Goal: Task Accomplishment & Management: Use online tool/utility

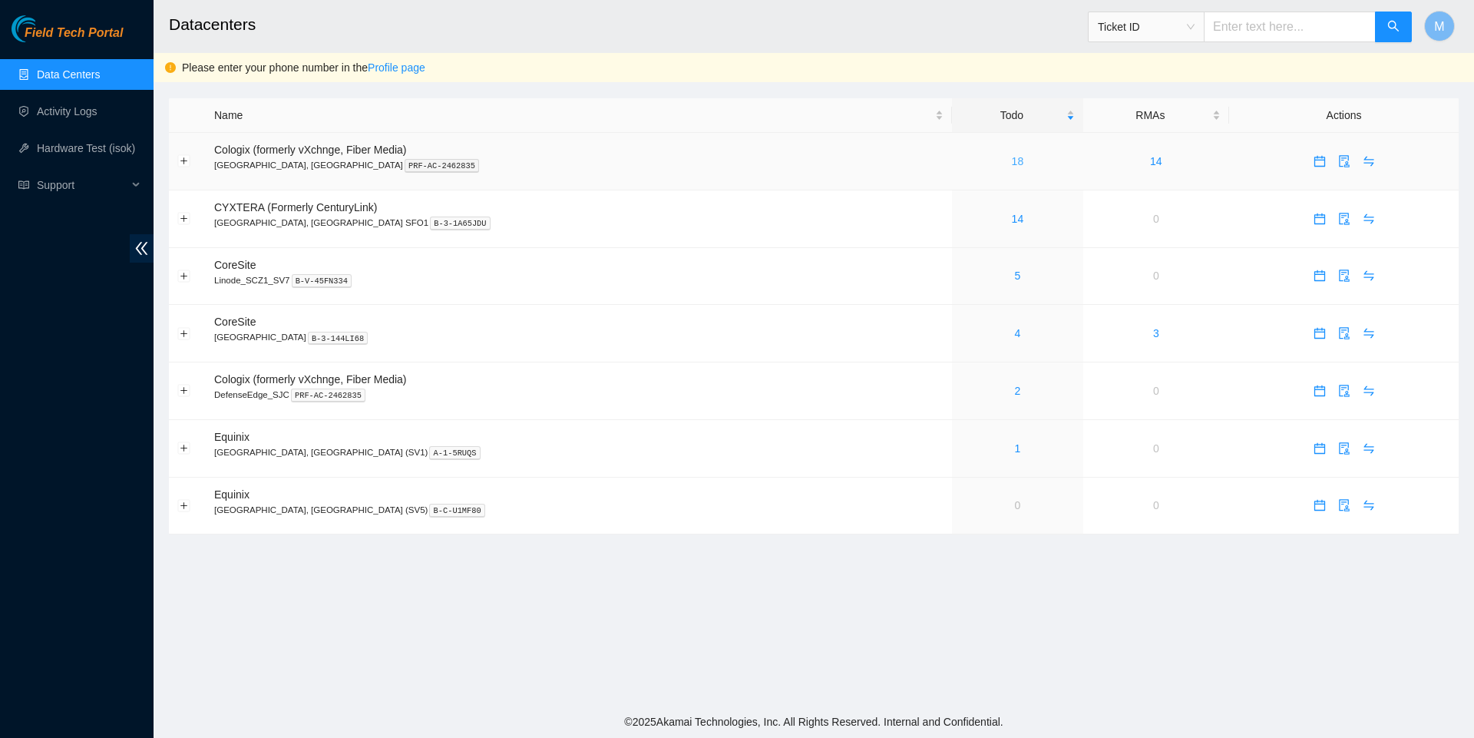
click at [1012, 161] on link "18" at bounding box center [1018, 161] width 12 height 12
click at [1012, 163] on link "17" at bounding box center [1018, 161] width 12 height 12
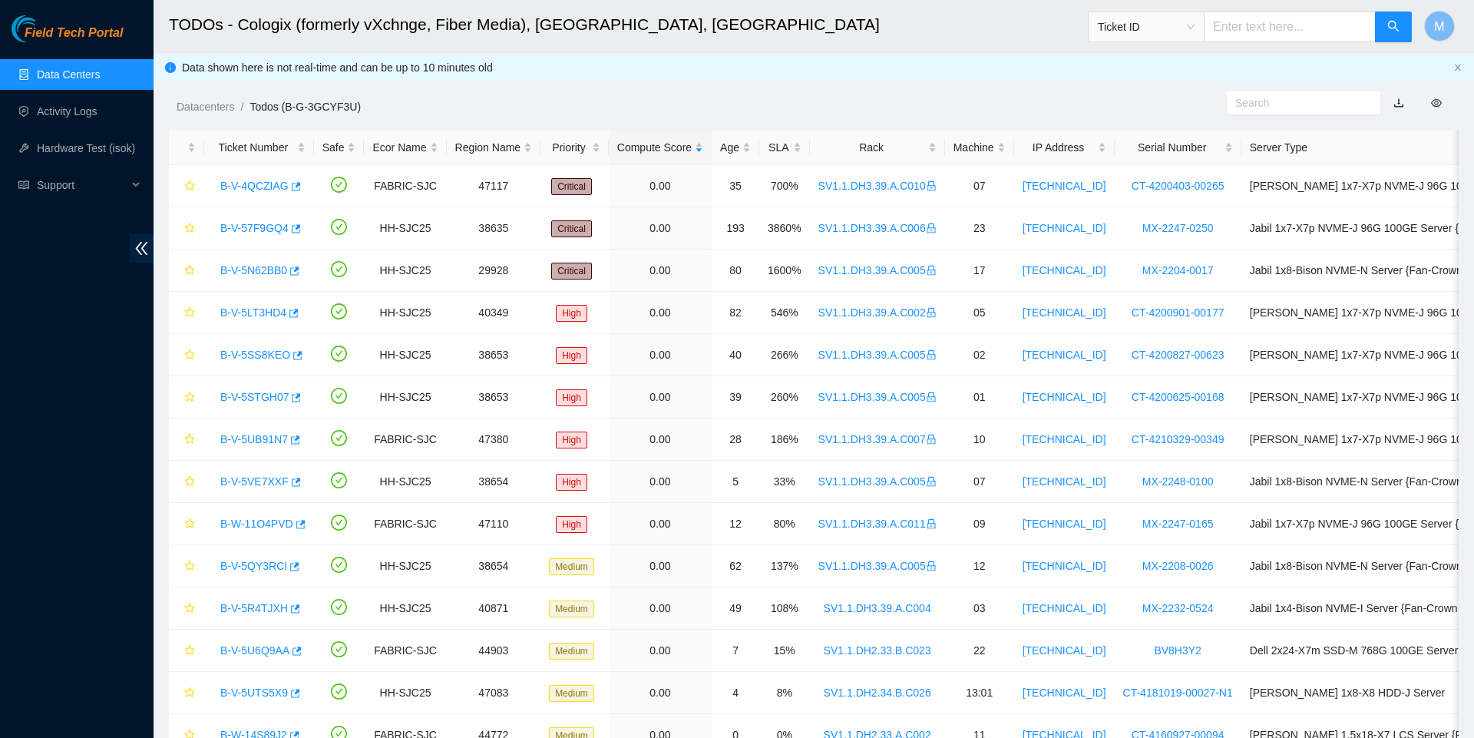
click at [75, 80] on link "Data Centers" at bounding box center [68, 74] width 63 height 12
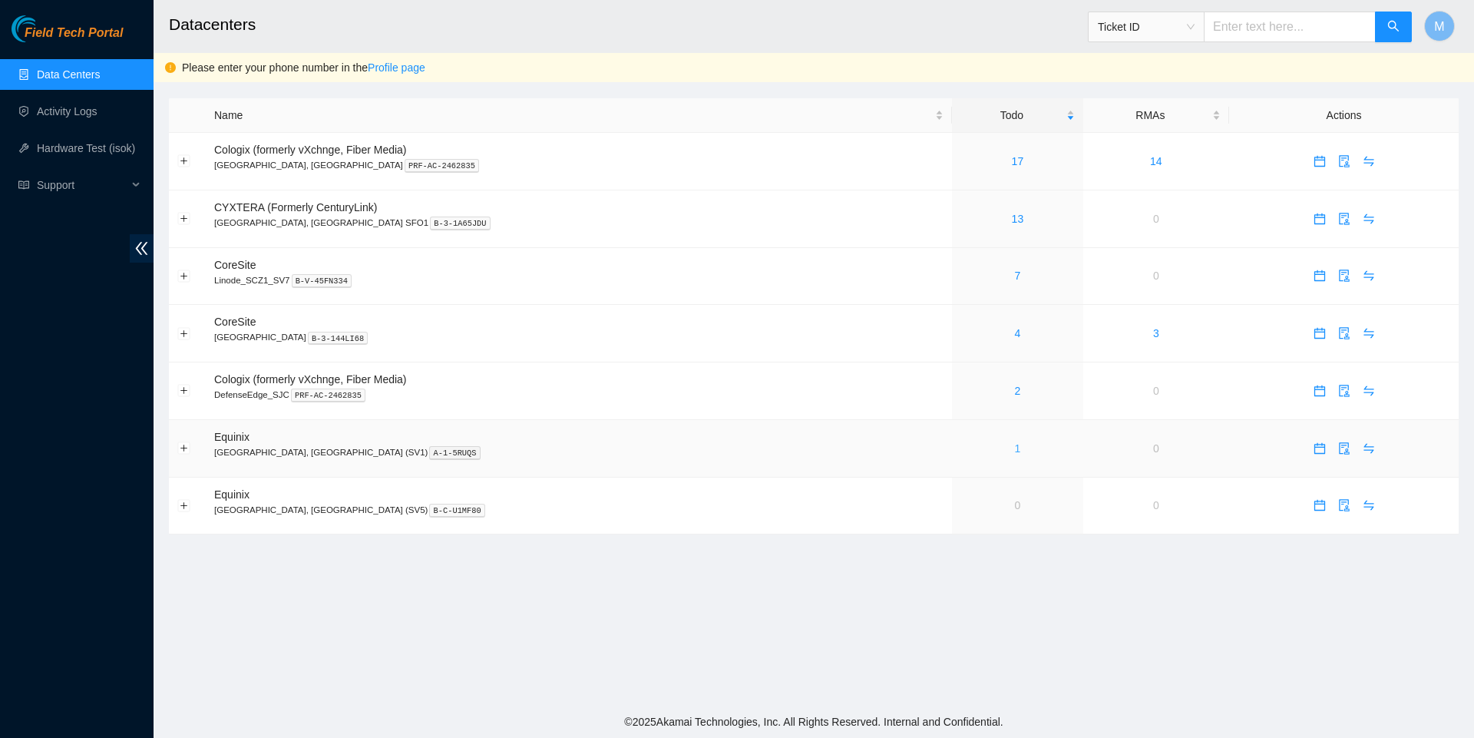
click at [1015, 454] on link "1" at bounding box center [1018, 448] width 6 height 12
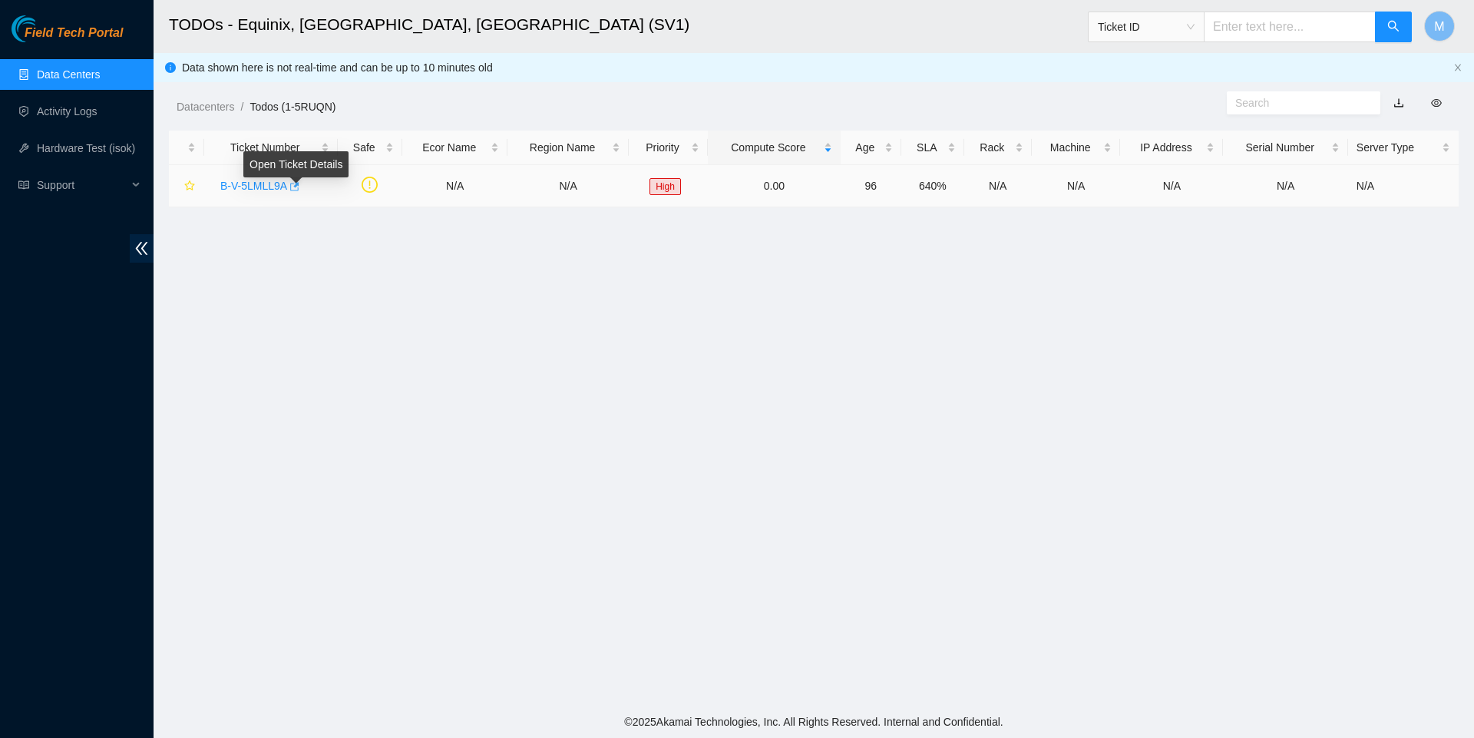
click at [299, 190] on icon "button" at bounding box center [293, 186] width 11 height 11
click at [95, 75] on link "Data Centers" at bounding box center [68, 74] width 63 height 12
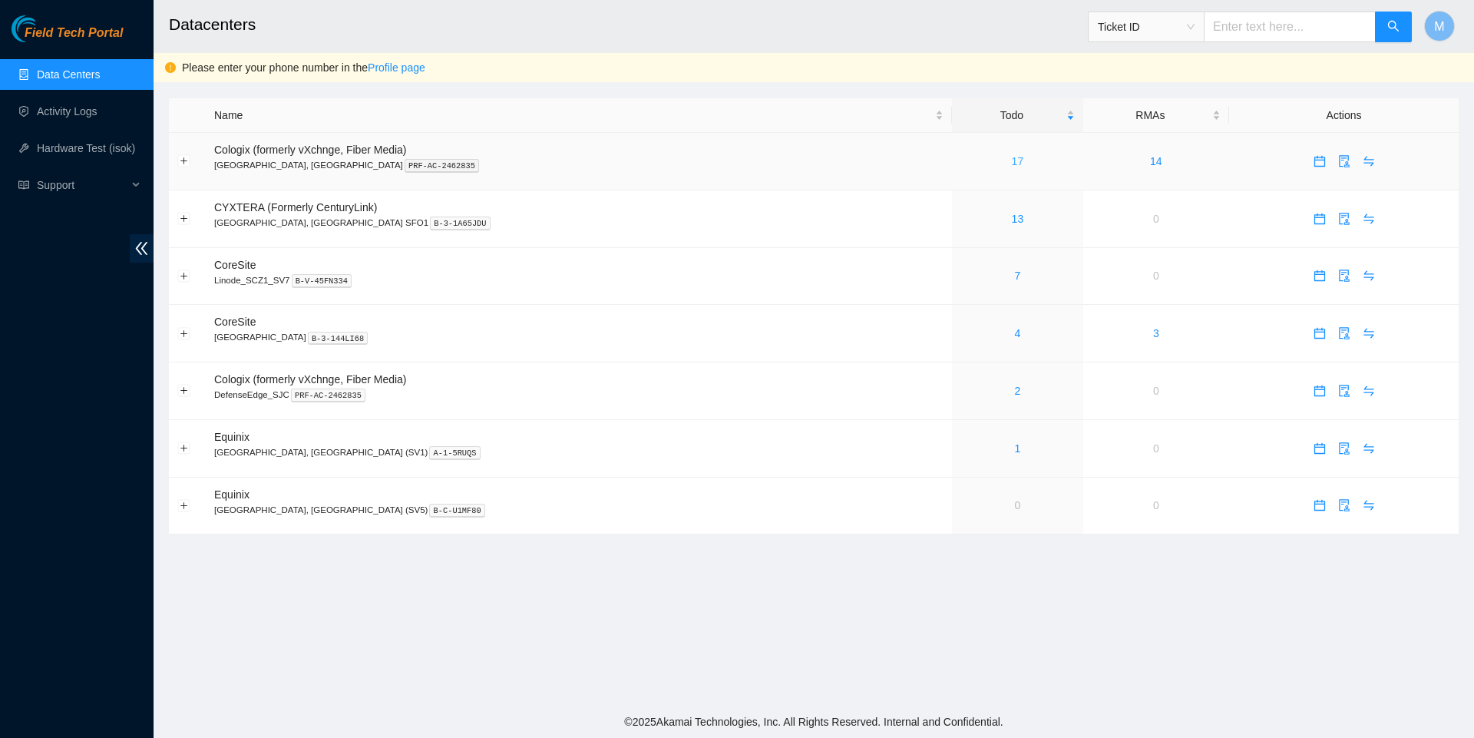
click at [1012, 166] on link "17" at bounding box center [1018, 161] width 12 height 12
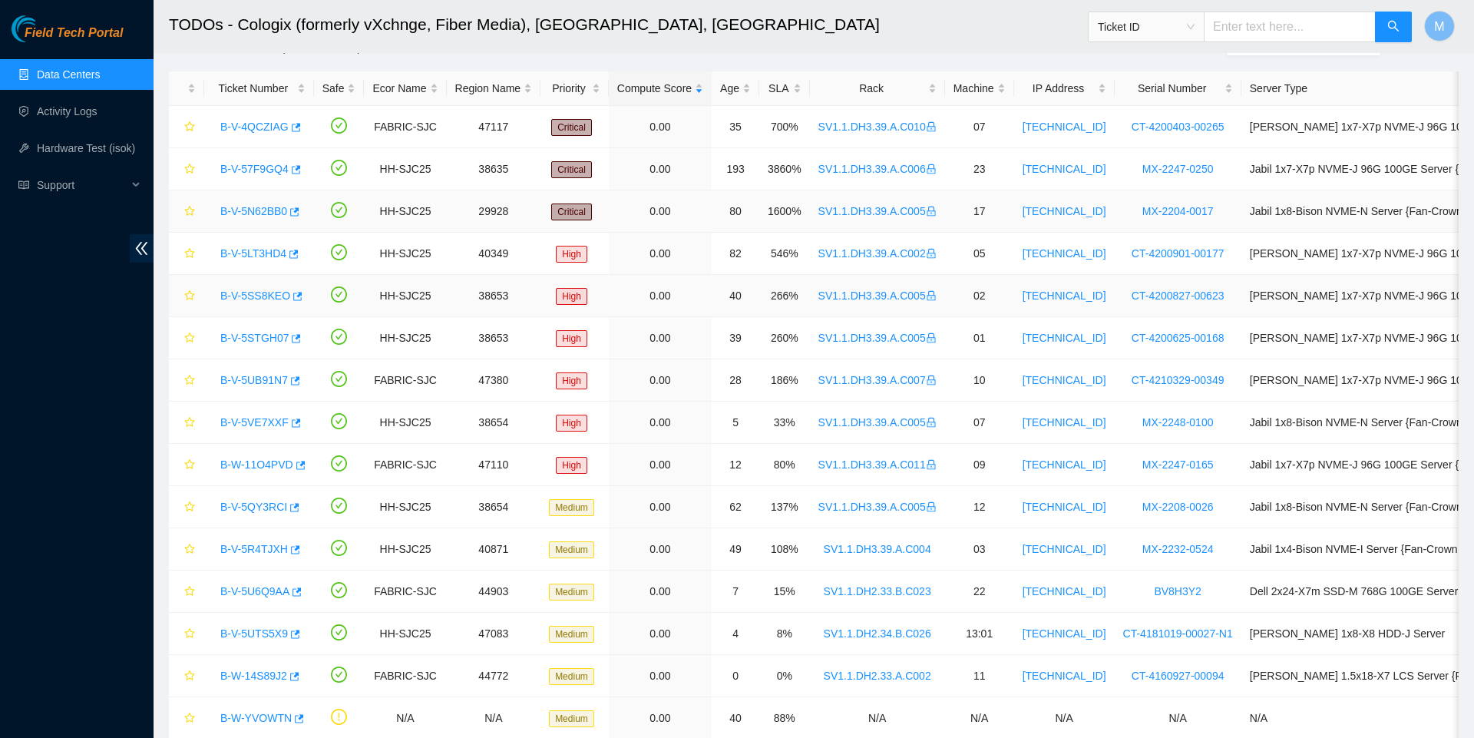
scroll to position [60, 0]
click at [264, 592] on link "B-V-5U6Q9AA" at bounding box center [254, 590] width 69 height 12
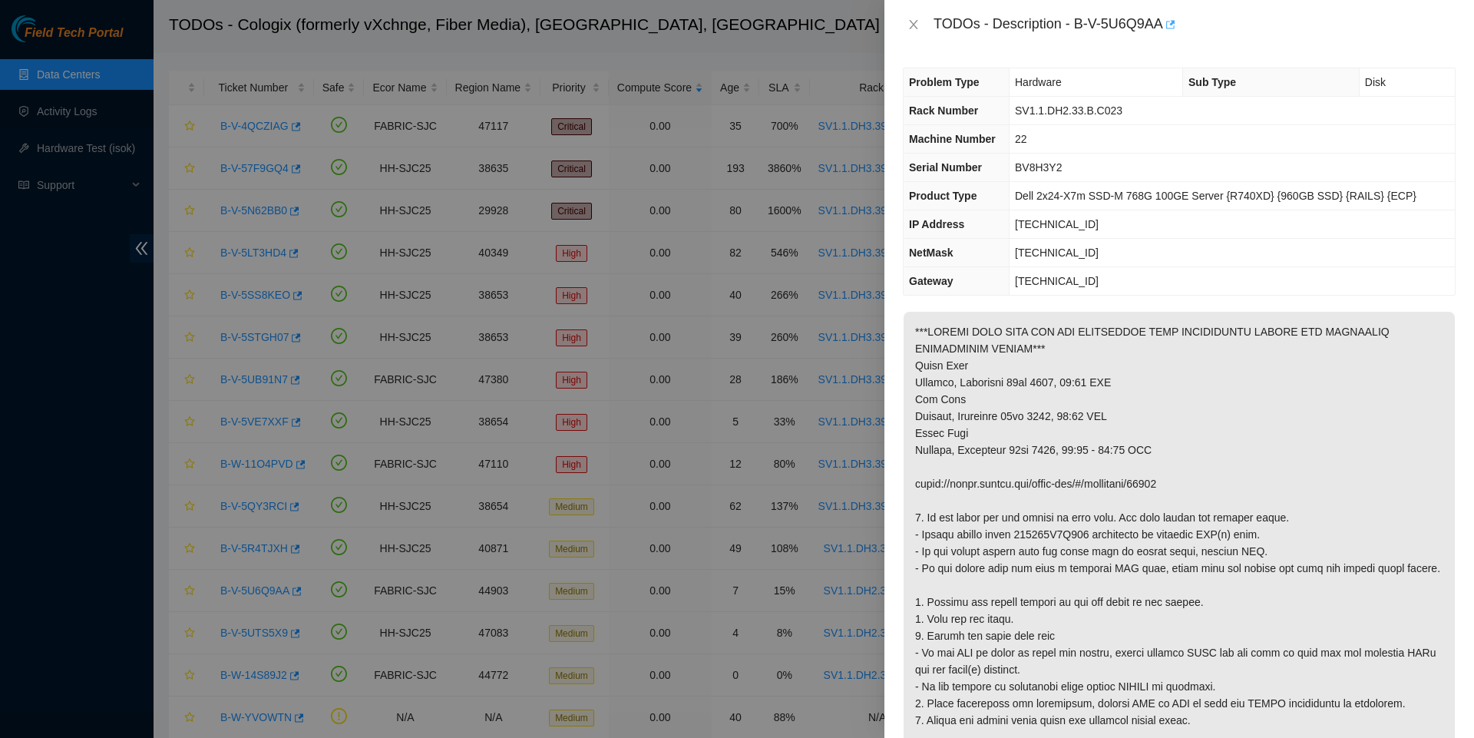
click at [1188, 22] on body "Field Tech Portal Data Centers Activity Logs Hardware Test (isok) Support TODOs…" at bounding box center [737, 309] width 1474 height 738
click at [1175, 22] on icon "button" at bounding box center [1170, 24] width 9 height 8
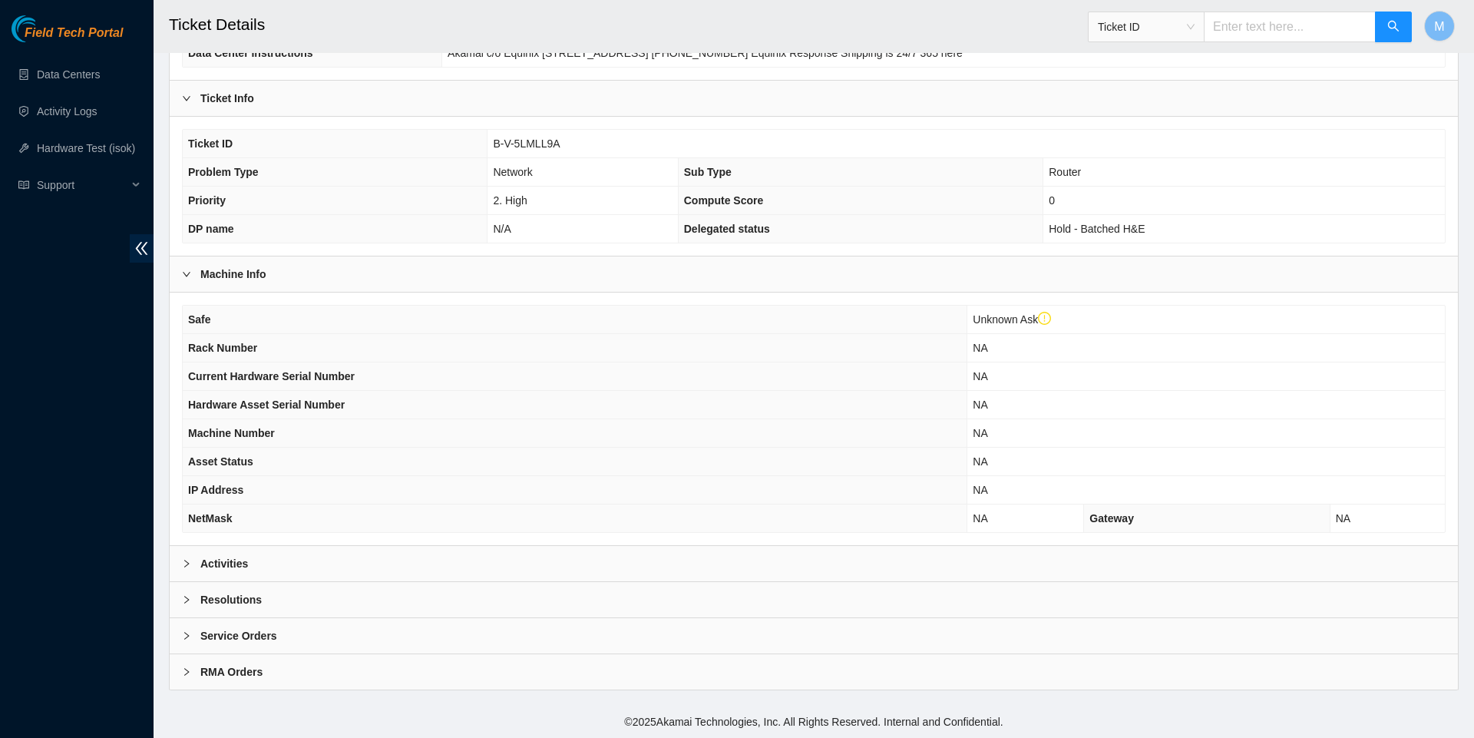
scroll to position [270, 0]
click at [183, 562] on icon "right" at bounding box center [186, 563] width 9 height 9
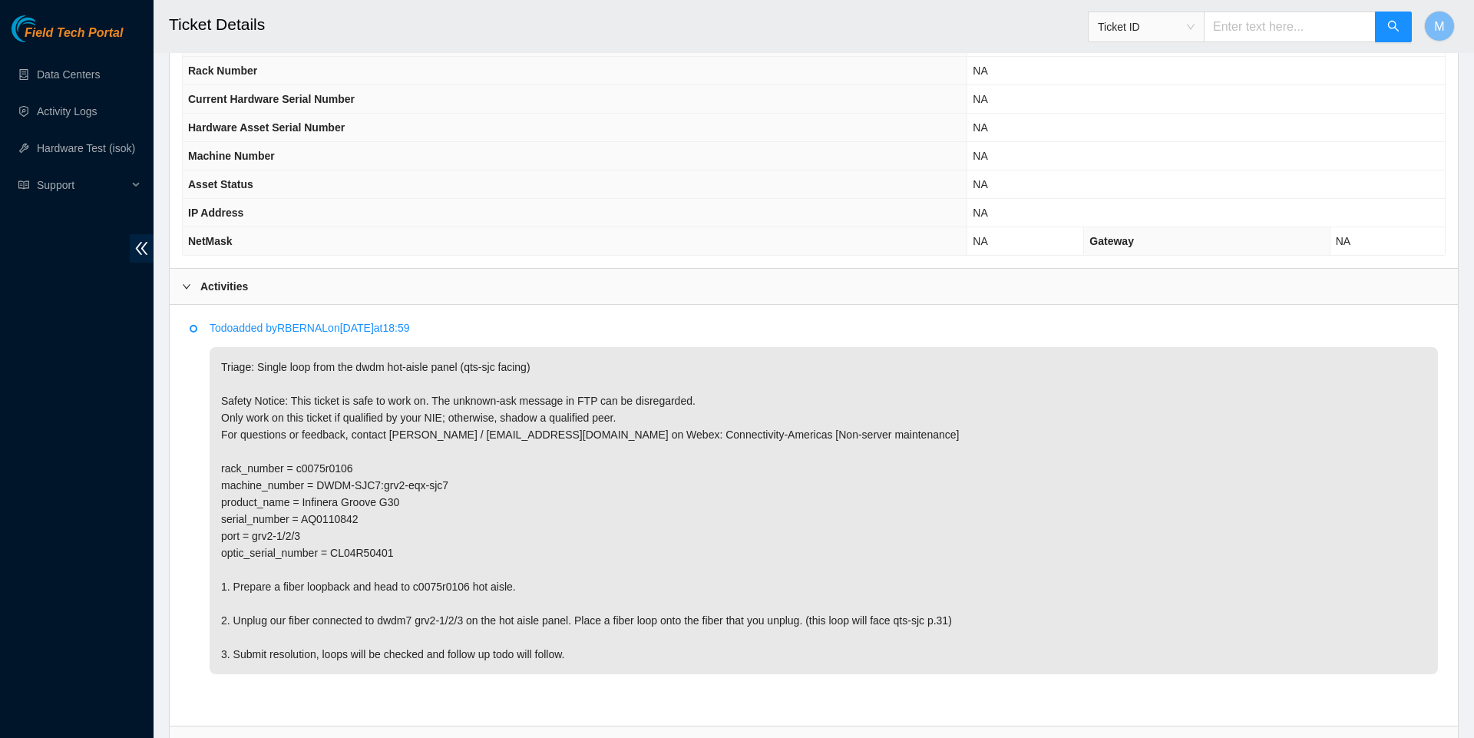
scroll to position [520, 0]
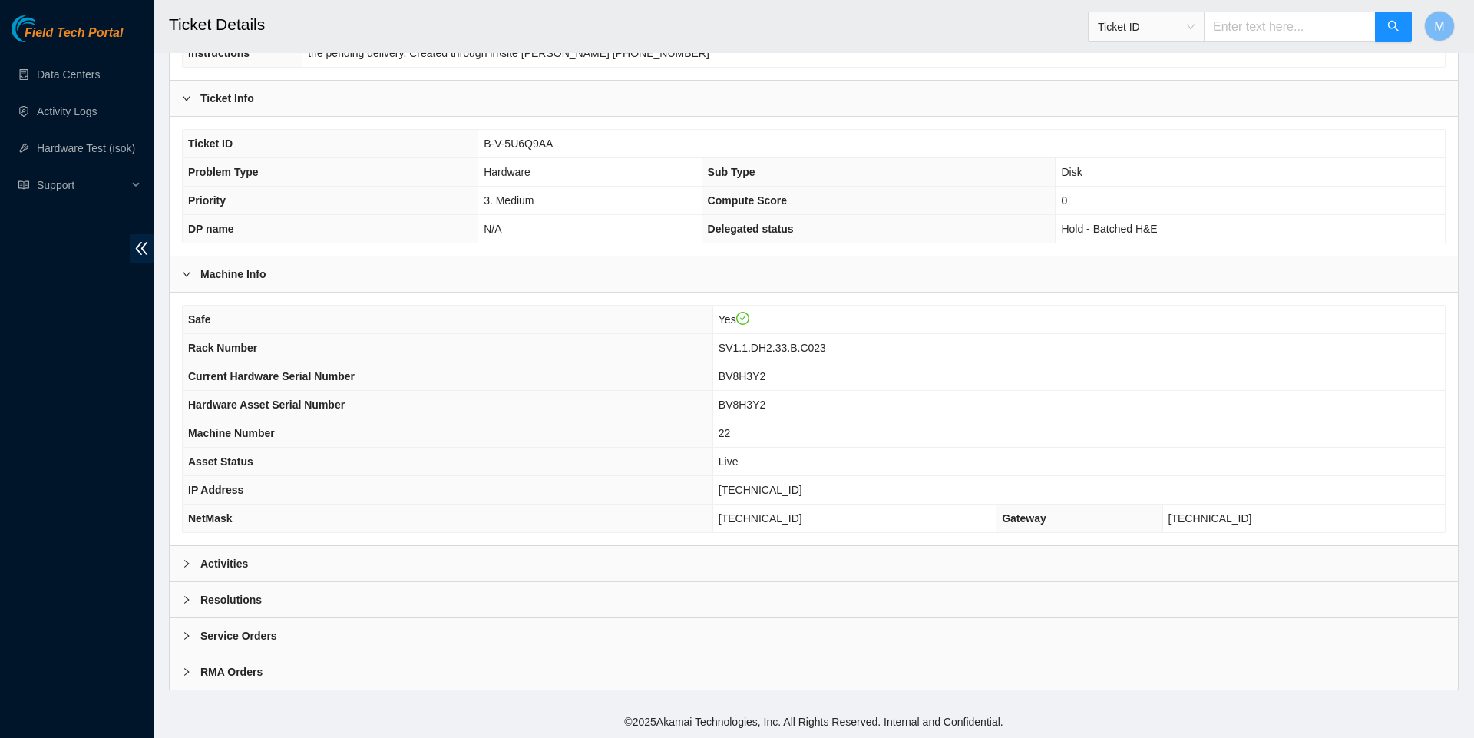
scroll to position [292, 0]
click at [183, 563] on icon "right" at bounding box center [186, 563] width 9 height 9
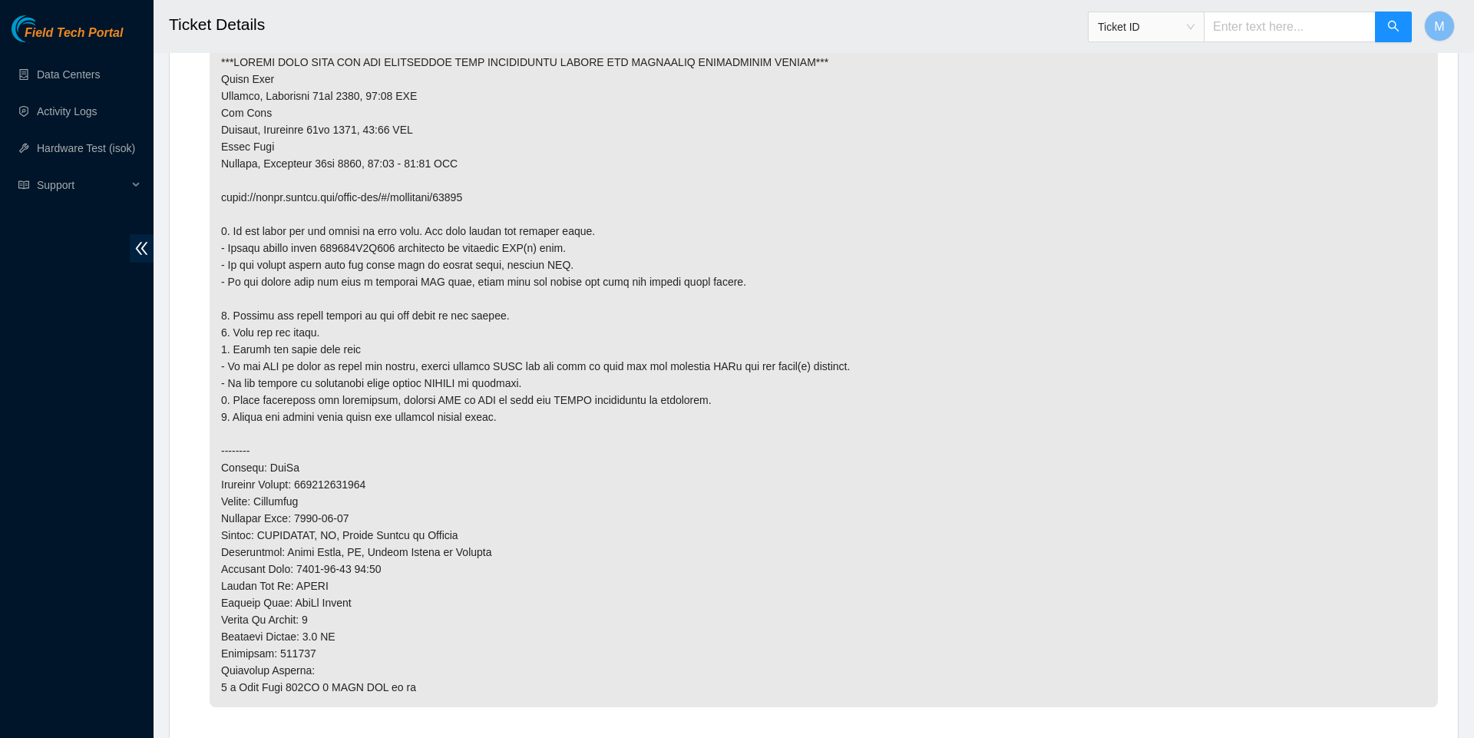
scroll to position [814, 0]
drag, startPoint x: 491, startPoint y: 226, endPoint x: 213, endPoint y: 223, distance: 278.6
click at [213, 223] on p at bounding box center [824, 378] width 1228 height 665
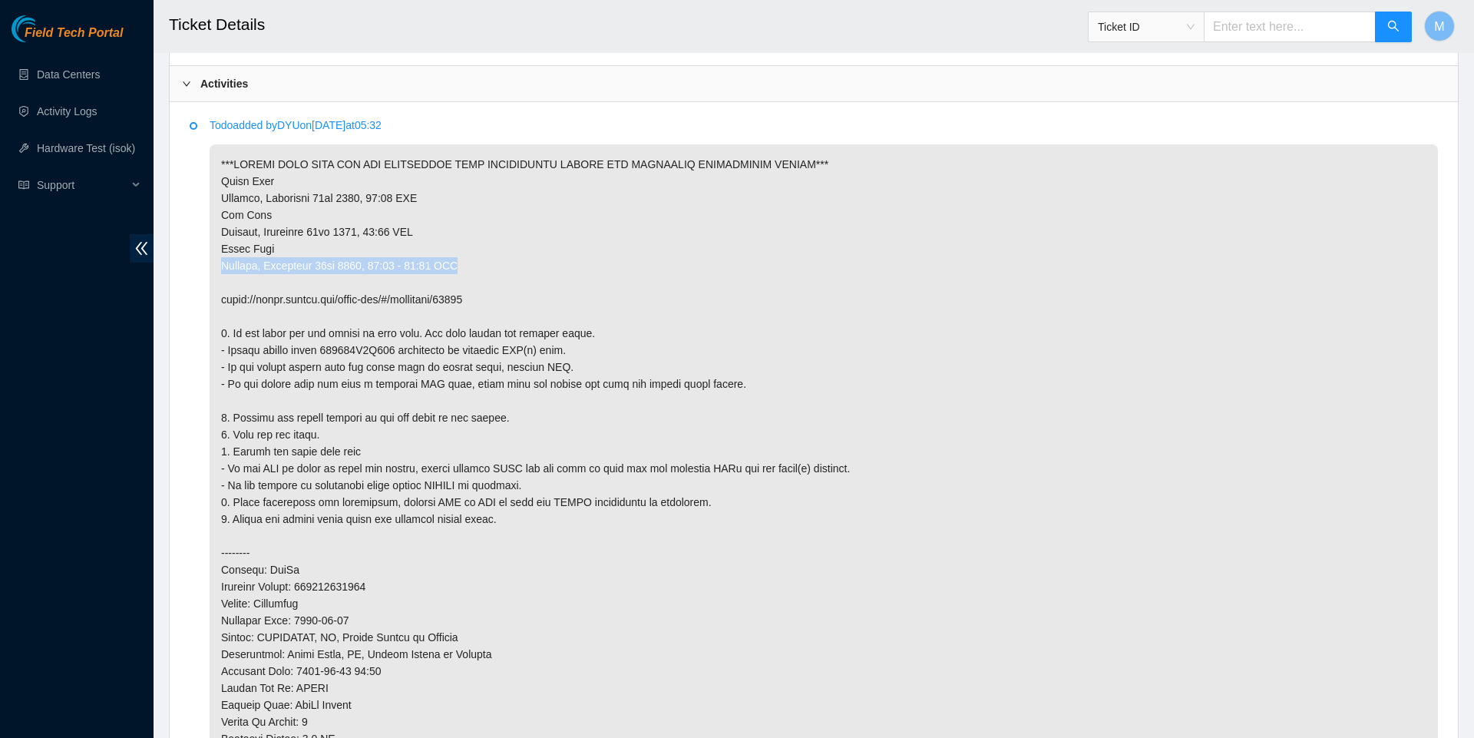
scroll to position [631, 0]
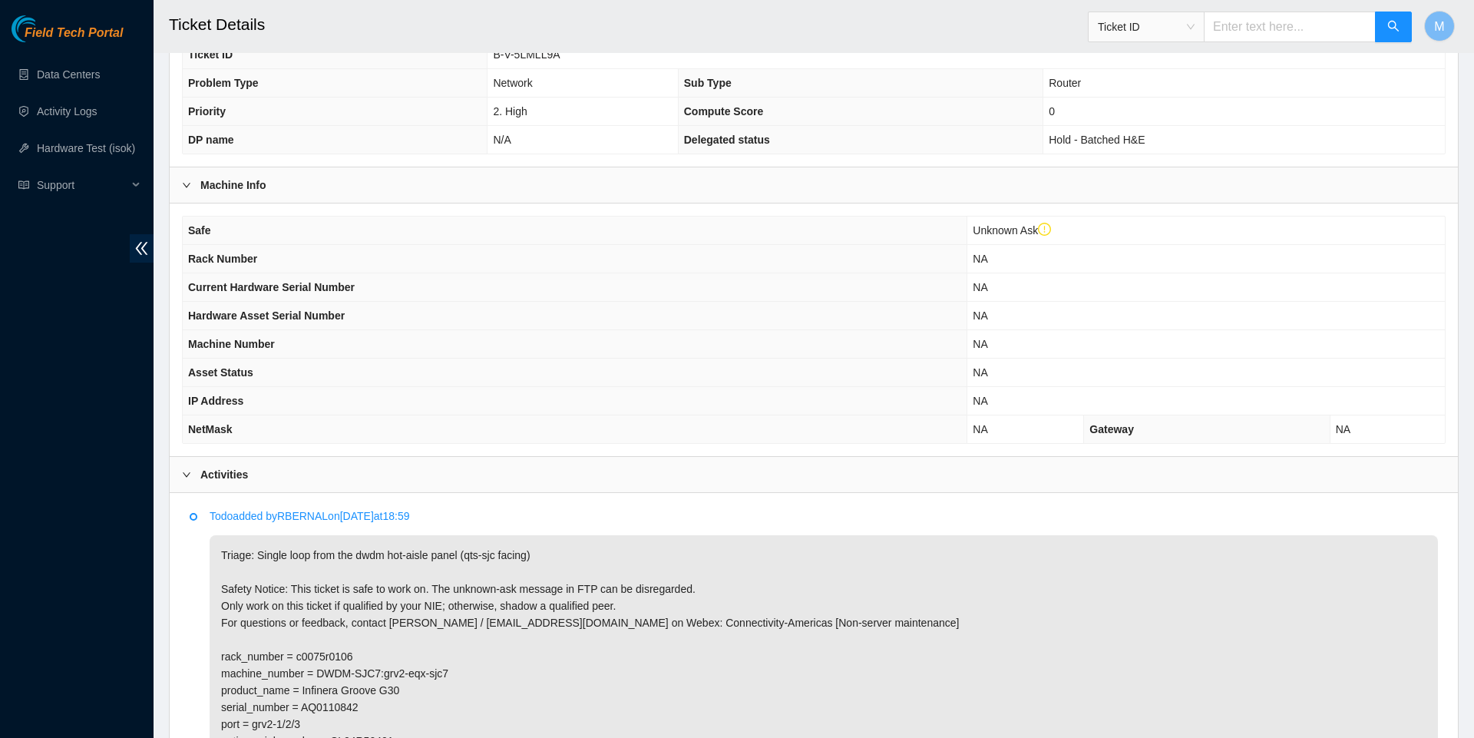
scroll to position [173, 0]
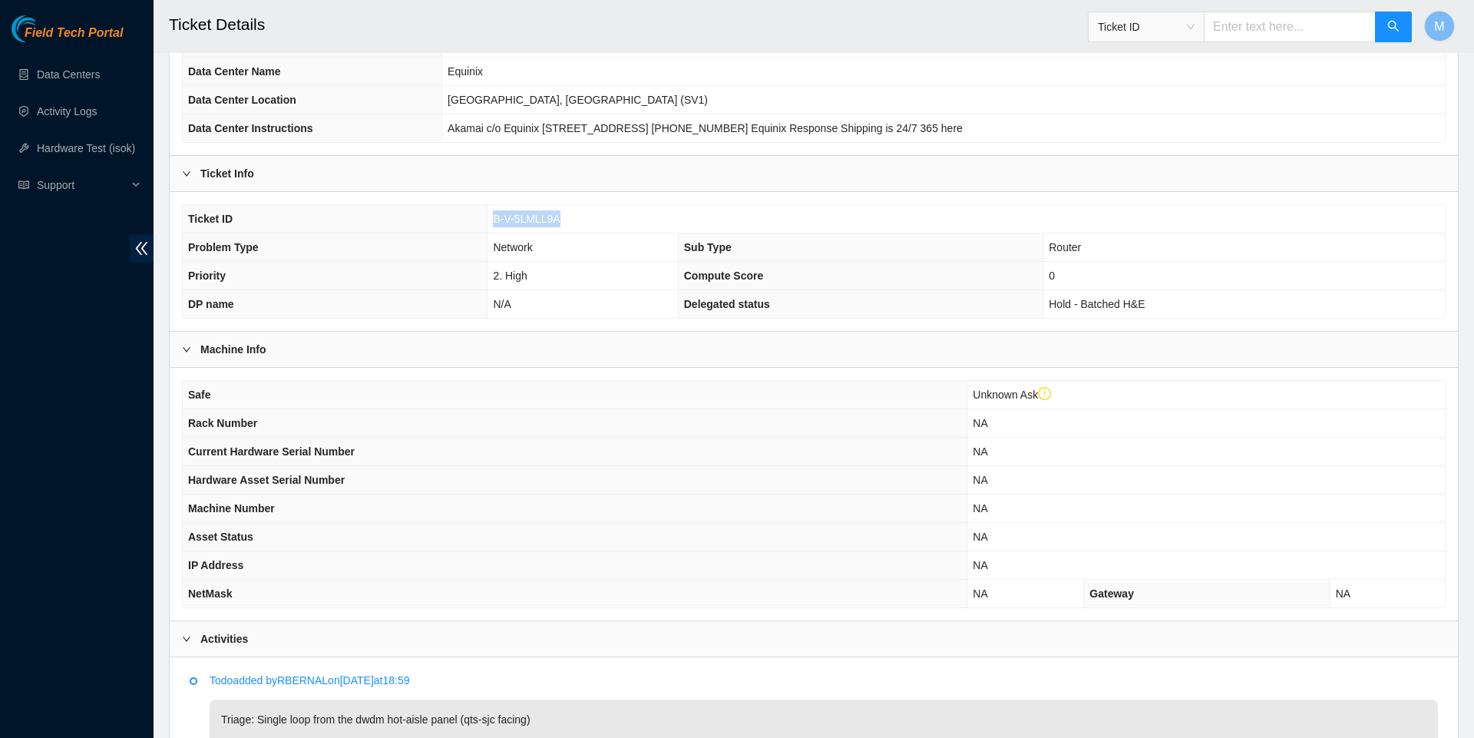
drag, startPoint x: 488, startPoint y: 226, endPoint x: 573, endPoint y: 223, distance: 84.5
click at [573, 223] on td "B-V-5LMLL9A" at bounding box center [965, 219] width 957 height 28
copy span "B-V-5LMLL9A"
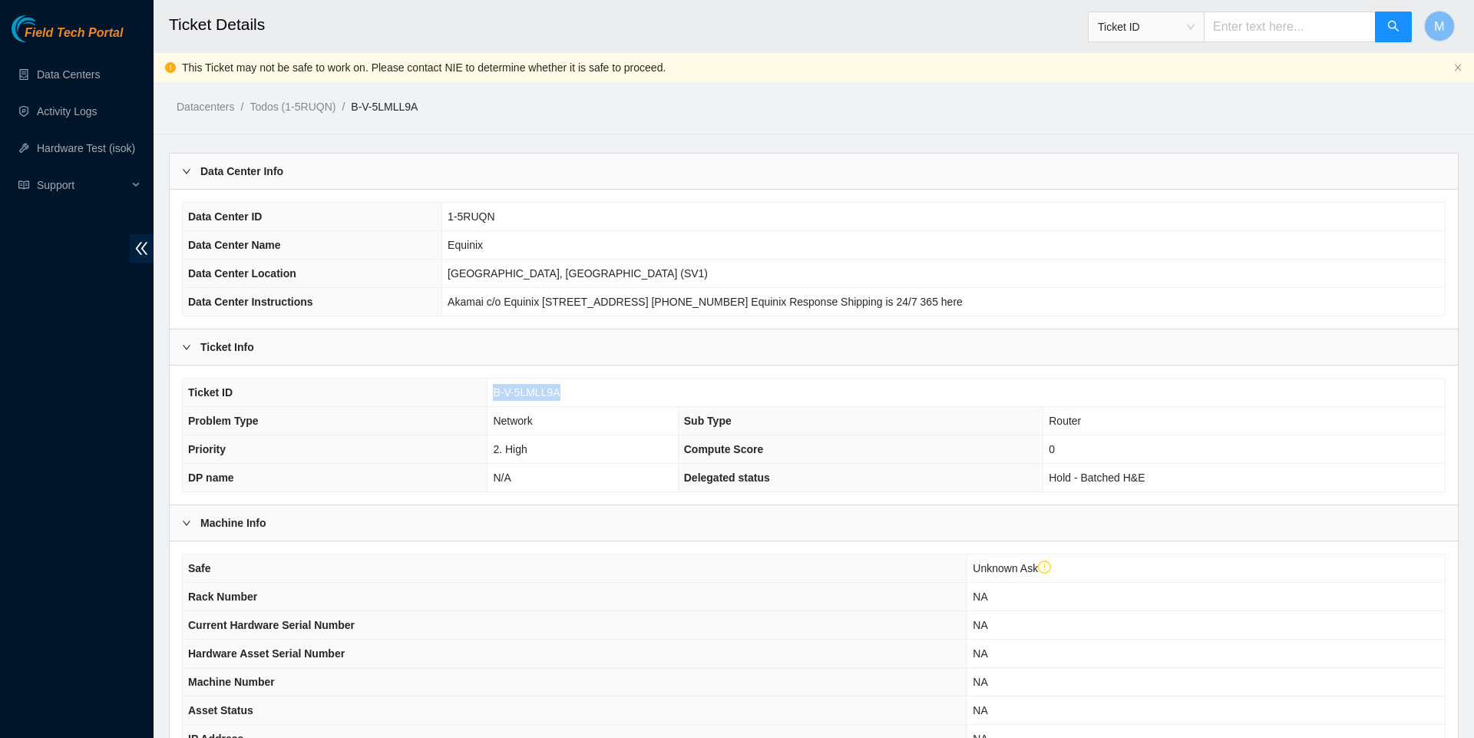
scroll to position [0, 0]
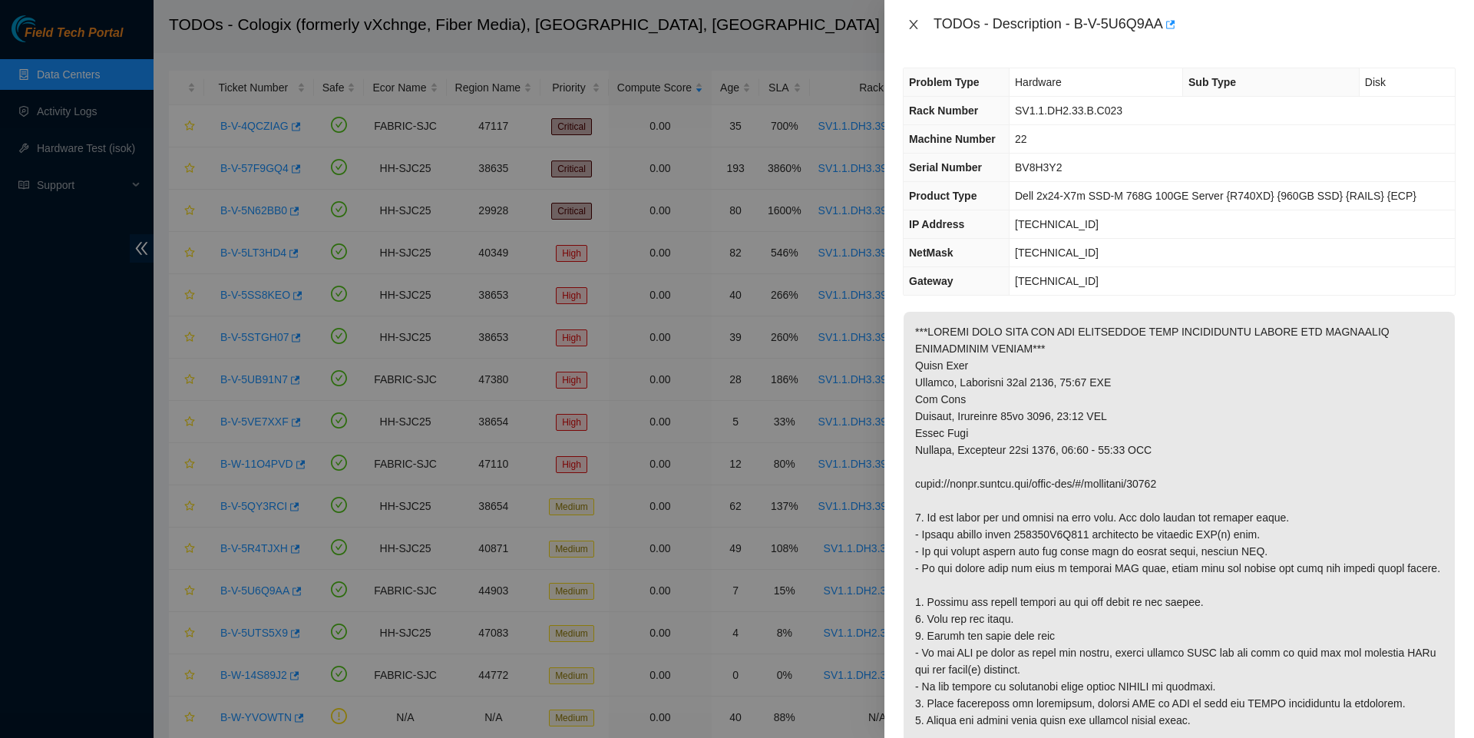
scroll to position [60, 0]
click at [915, 21] on icon "close" at bounding box center [913, 24] width 12 height 12
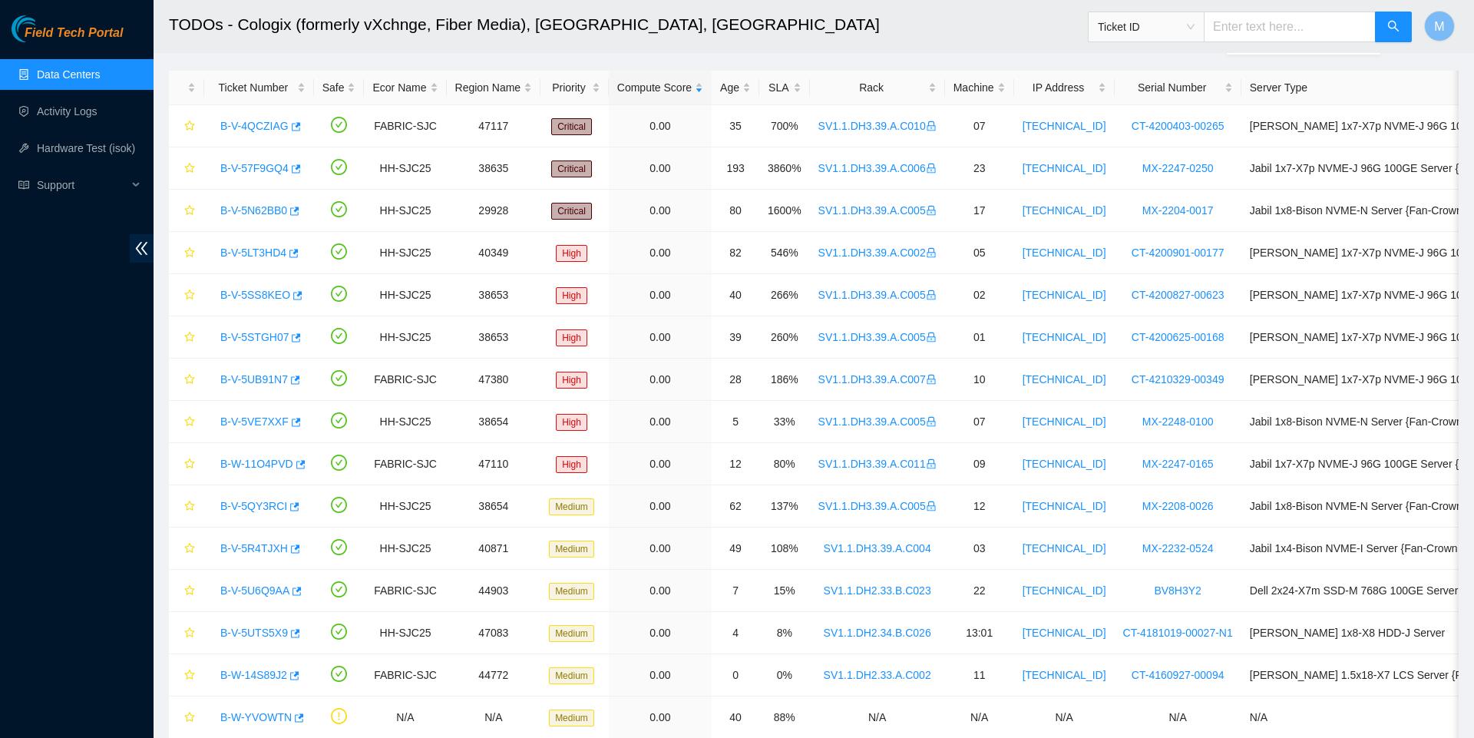
click at [83, 68] on link "Data Centers" at bounding box center [68, 74] width 63 height 12
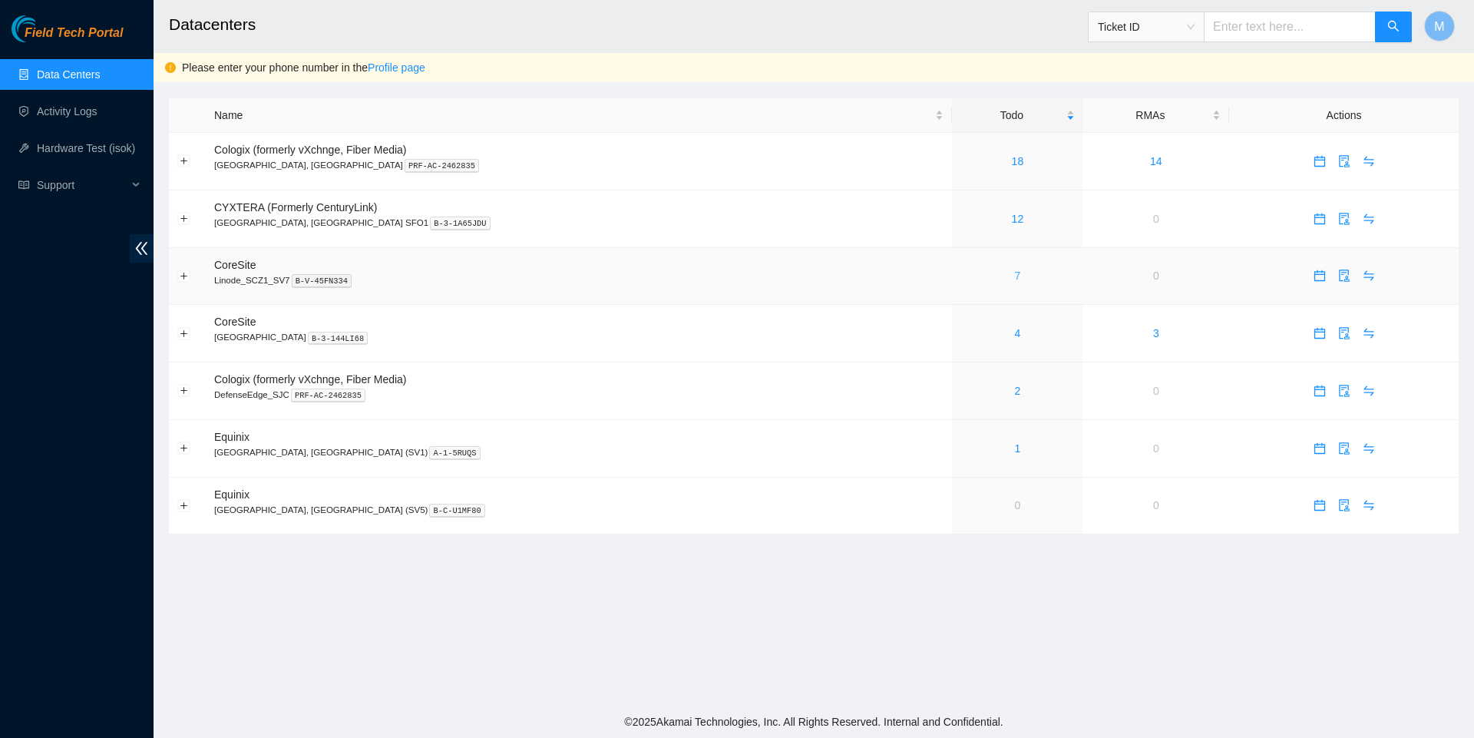
click at [1015, 276] on link "7" at bounding box center [1018, 275] width 6 height 12
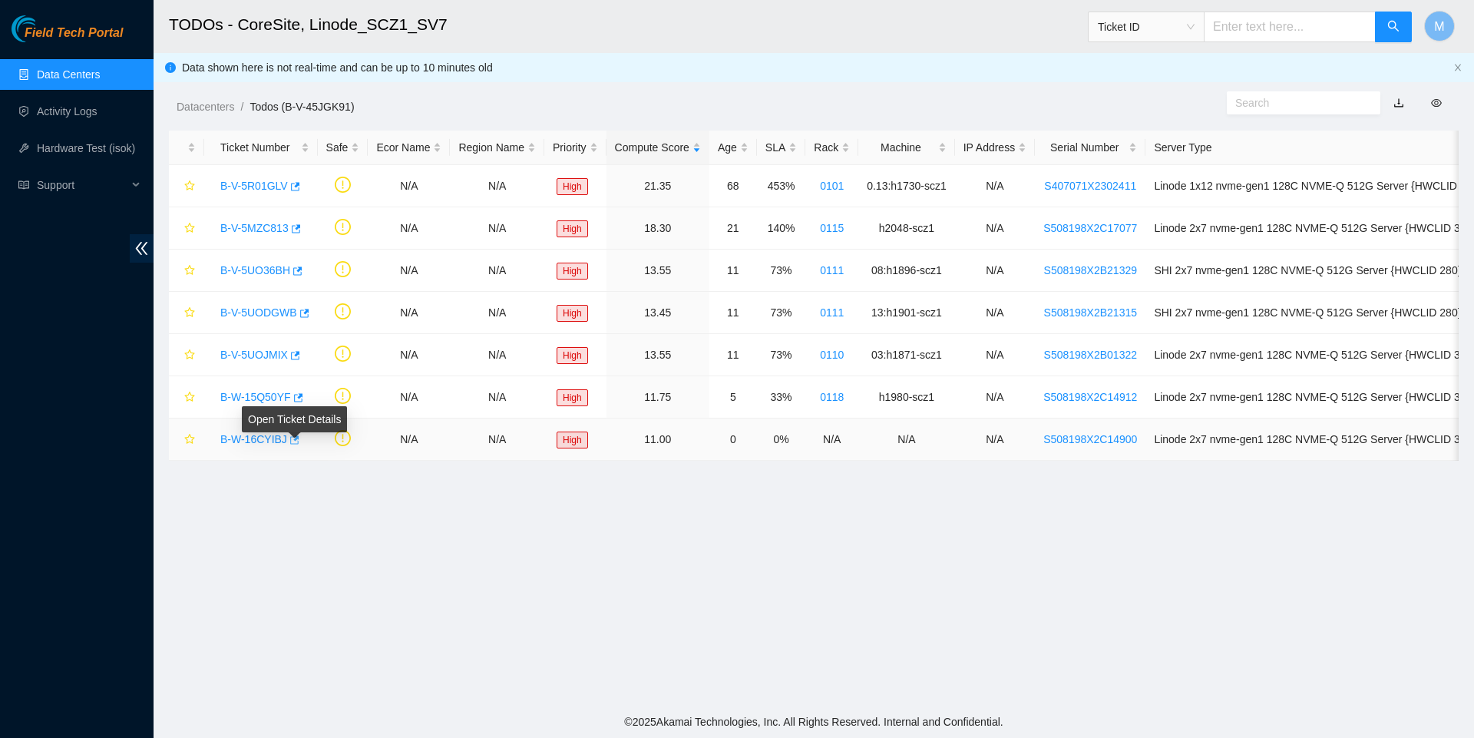
click at [304, 441] on body "Field Tech Portal Data Centers Activity Logs Hardware Test (isok) Support TODOs…" at bounding box center [737, 369] width 1474 height 738
click at [299, 441] on icon "button" at bounding box center [294, 439] width 9 height 8
click at [975, 5] on h2 "TODOs - CoreSite, Linode_SCZ1_SV7" at bounding box center [674, 24] width 1010 height 49
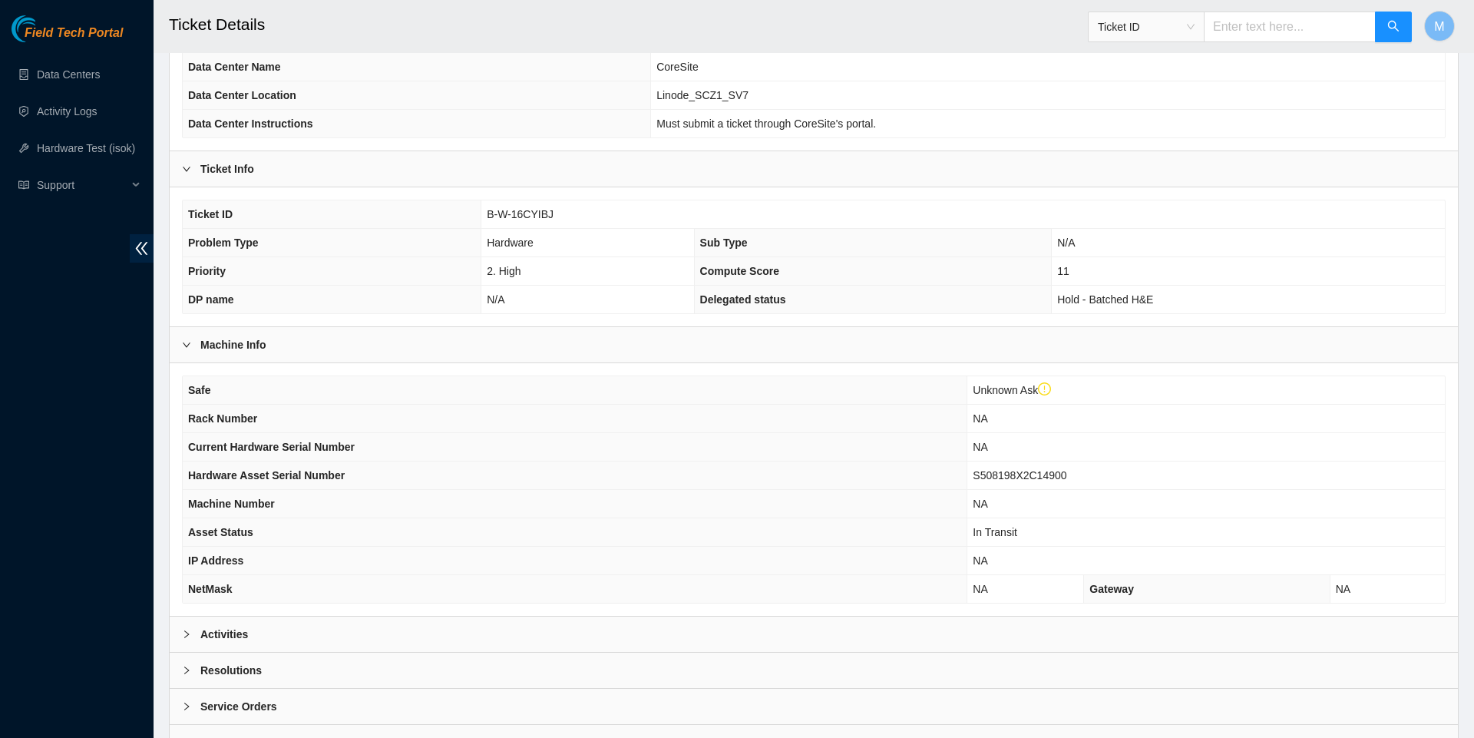
scroll to position [216, 0]
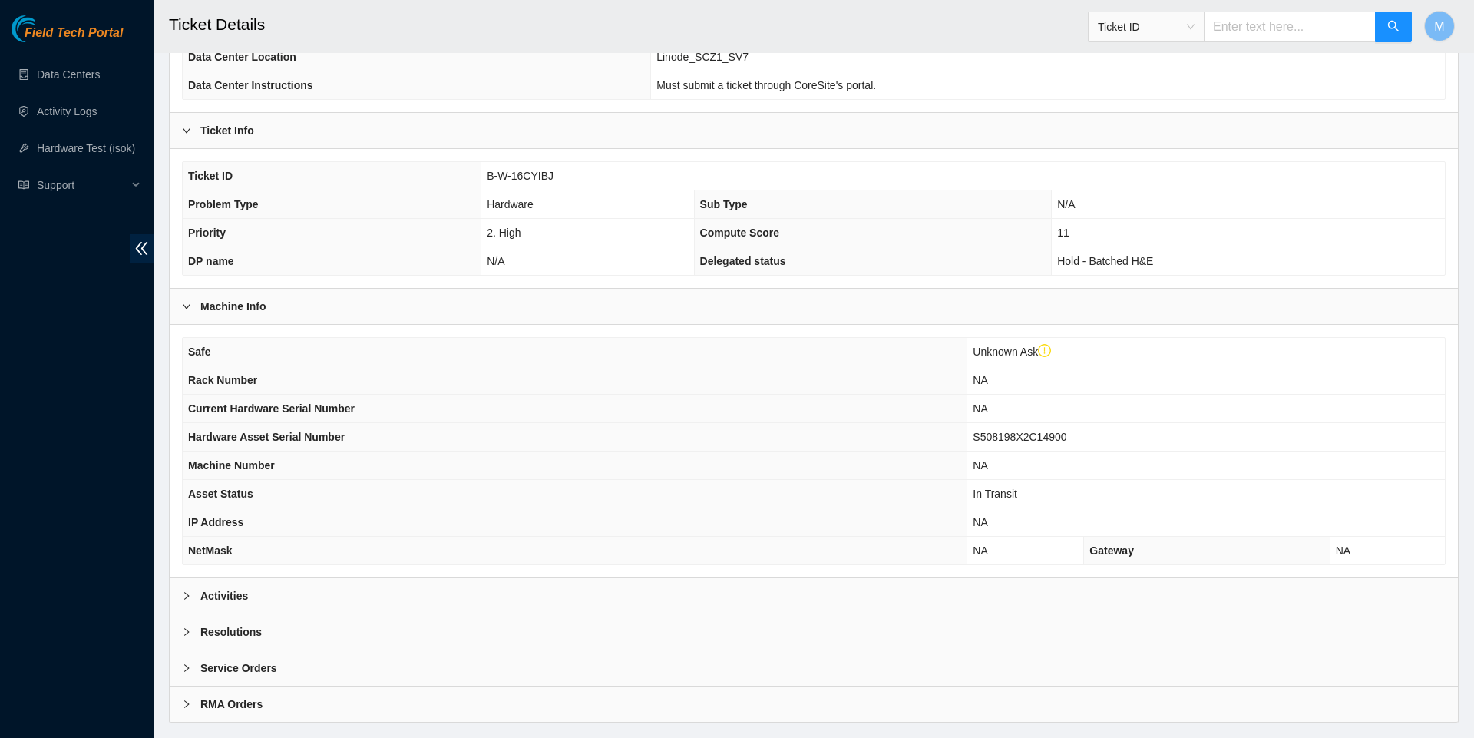
click at [190, 633] on div "Resolutions" at bounding box center [814, 631] width 1288 height 35
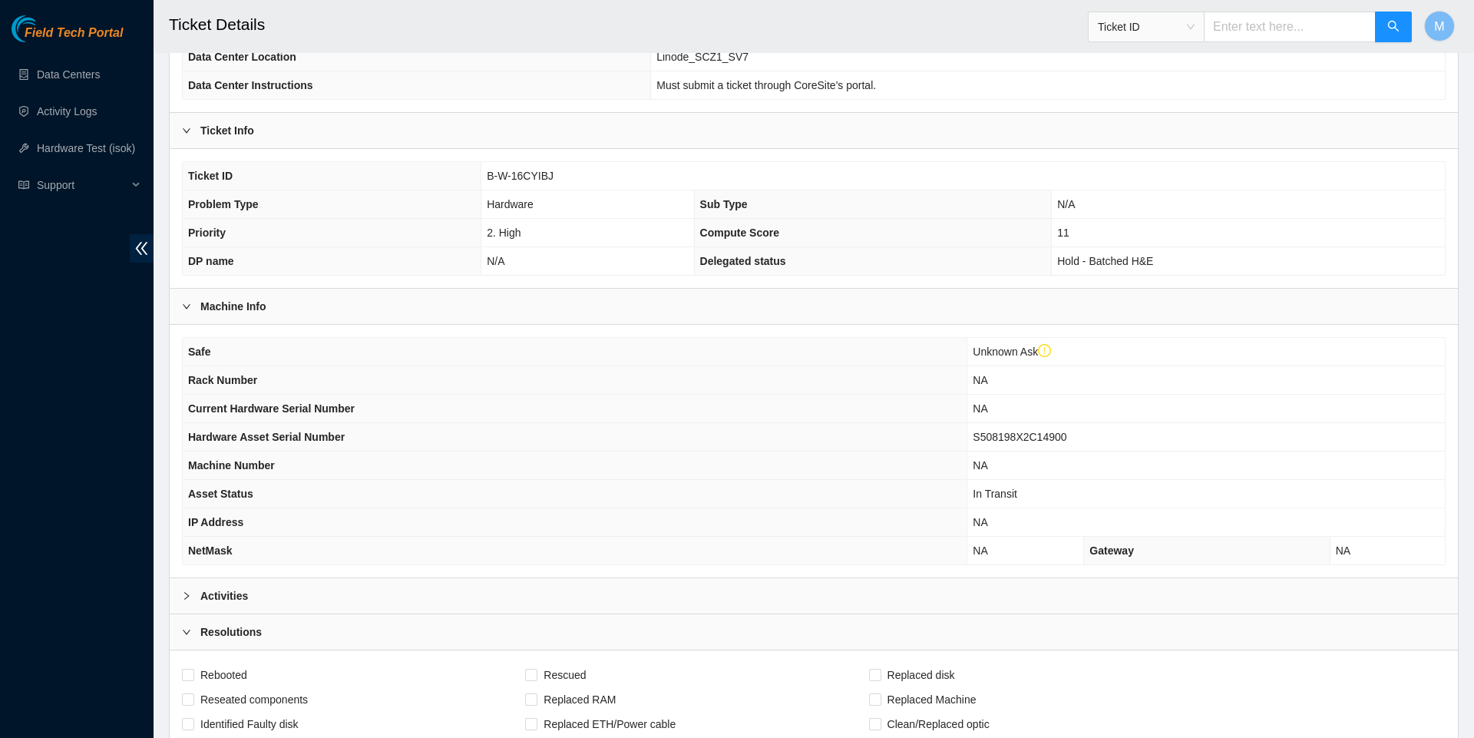
click at [190, 613] on div "Activities" at bounding box center [814, 595] width 1288 height 35
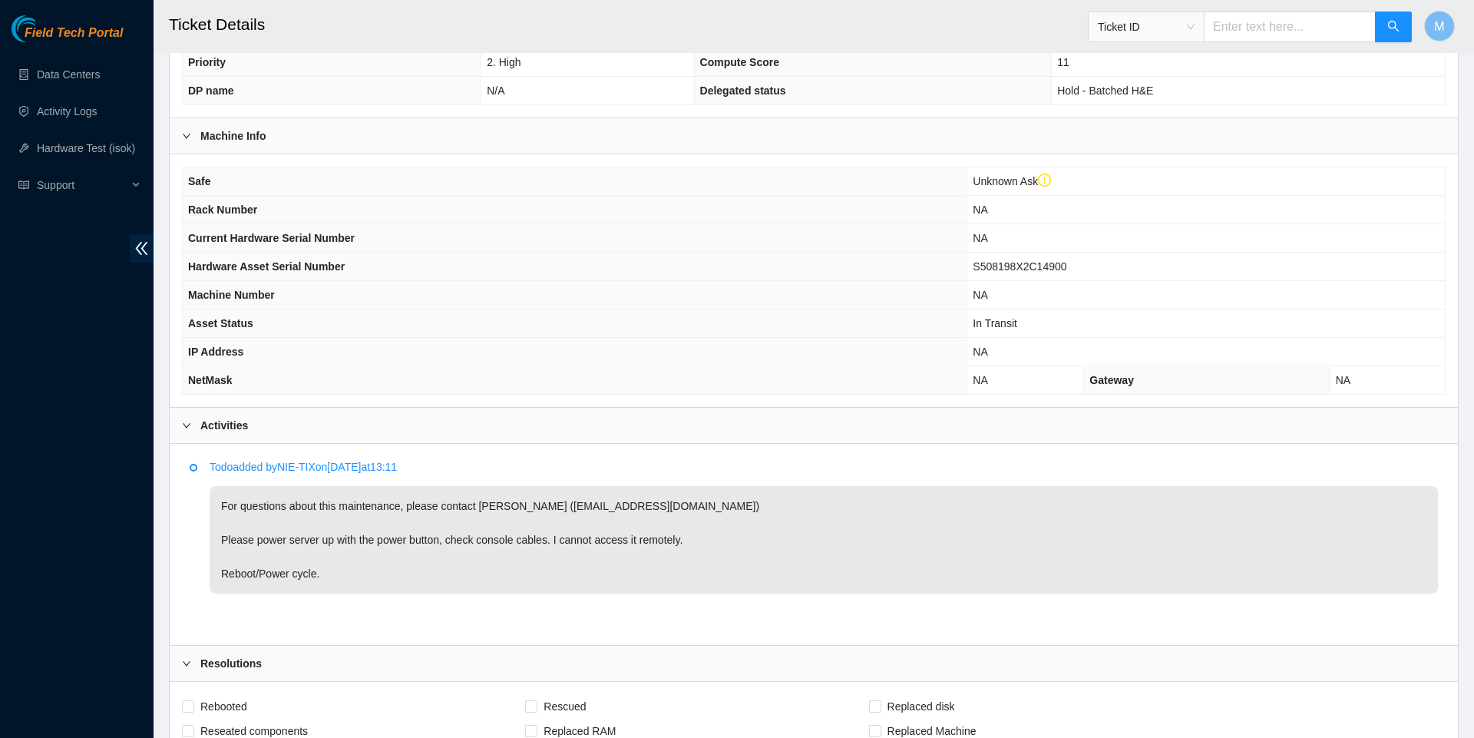
scroll to position [367, 0]
